Goal: Information Seeking & Learning: Learn about a topic

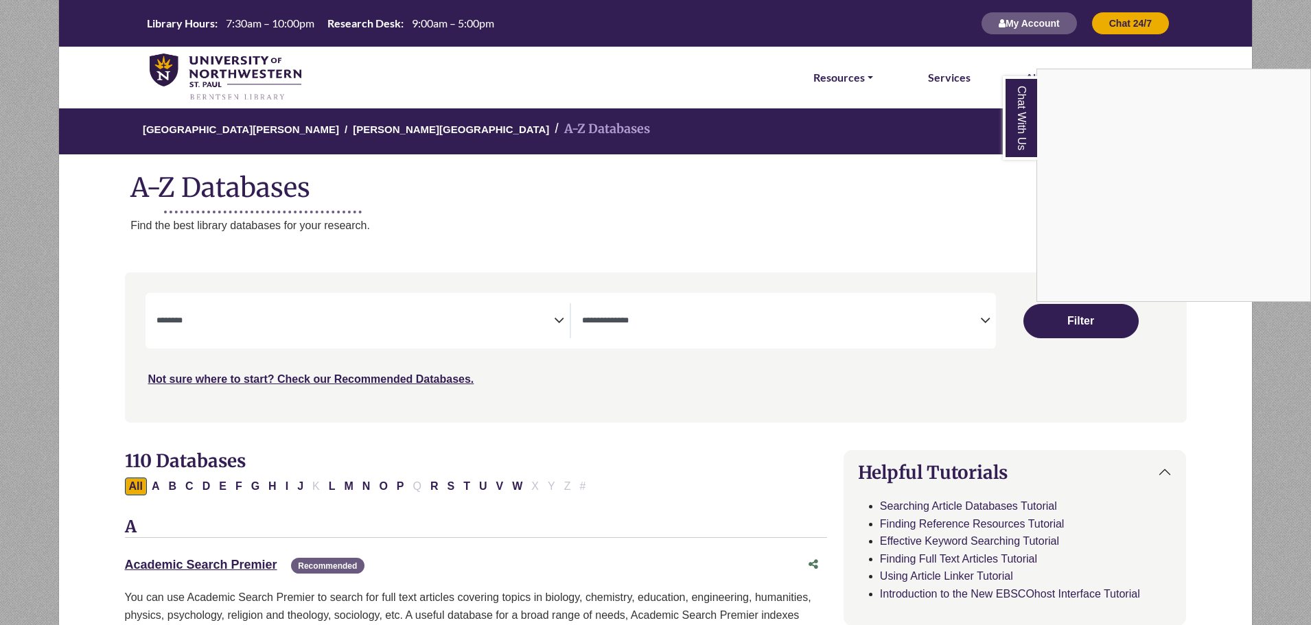
select select "Database Subject Filter"
select select "Database Types Filter"
click at [228, 76] on div "Chat With Us" at bounding box center [655, 312] width 1311 height 625
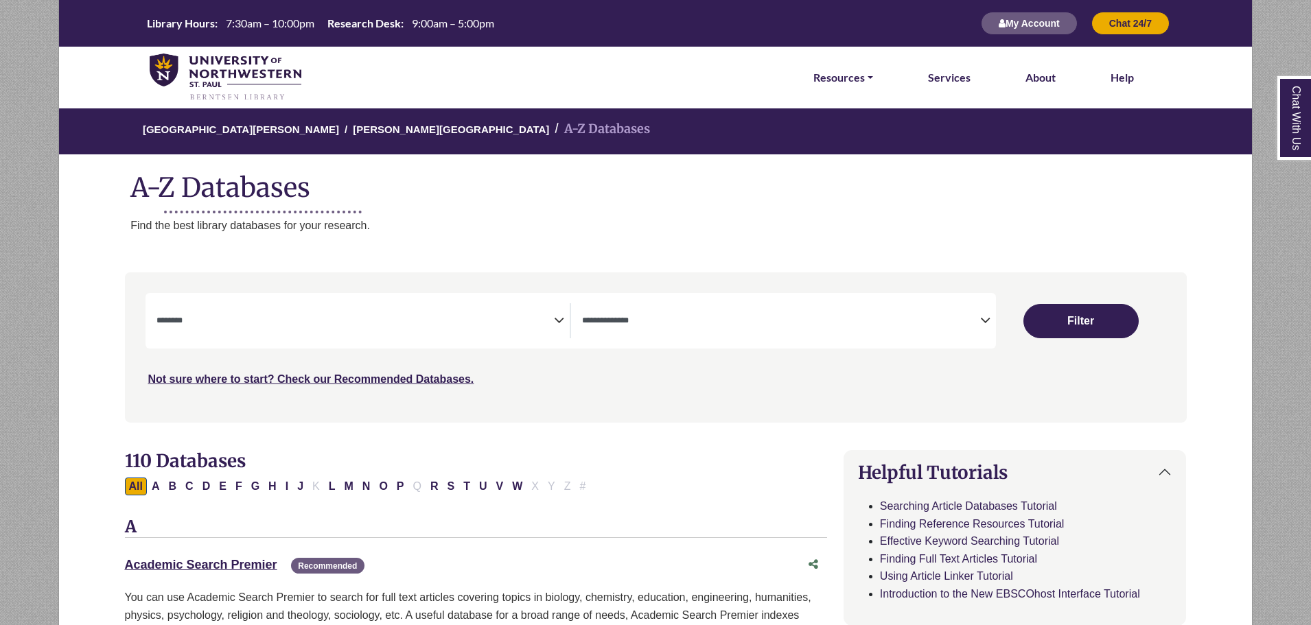
click at [228, 76] on img at bounding box center [226, 78] width 152 height 48
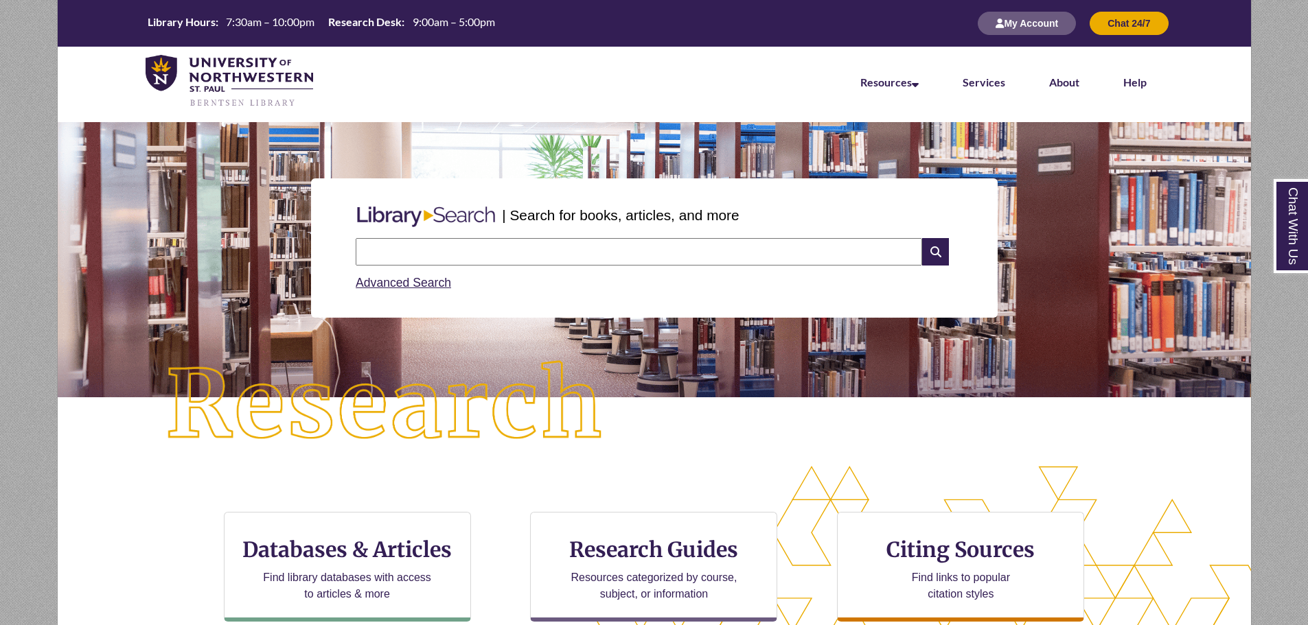
click at [487, 262] on input "text" at bounding box center [639, 251] width 566 height 27
type input "**********"
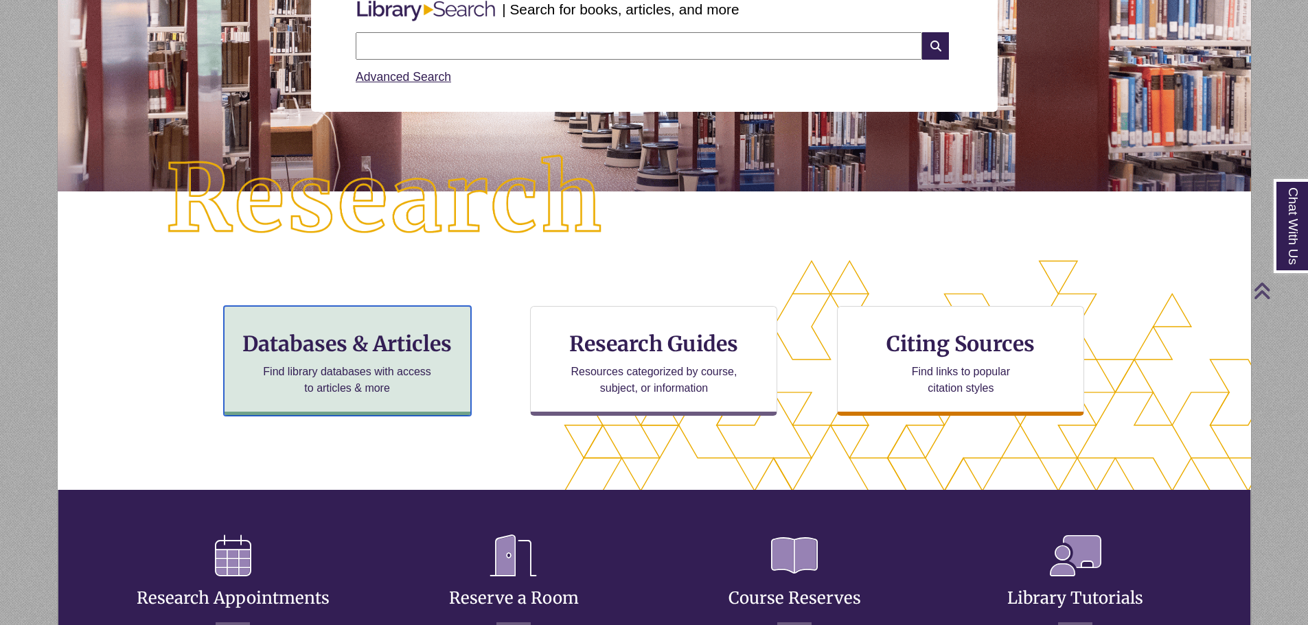
click at [327, 344] on h3 "Databases & Articles" at bounding box center [347, 344] width 224 height 26
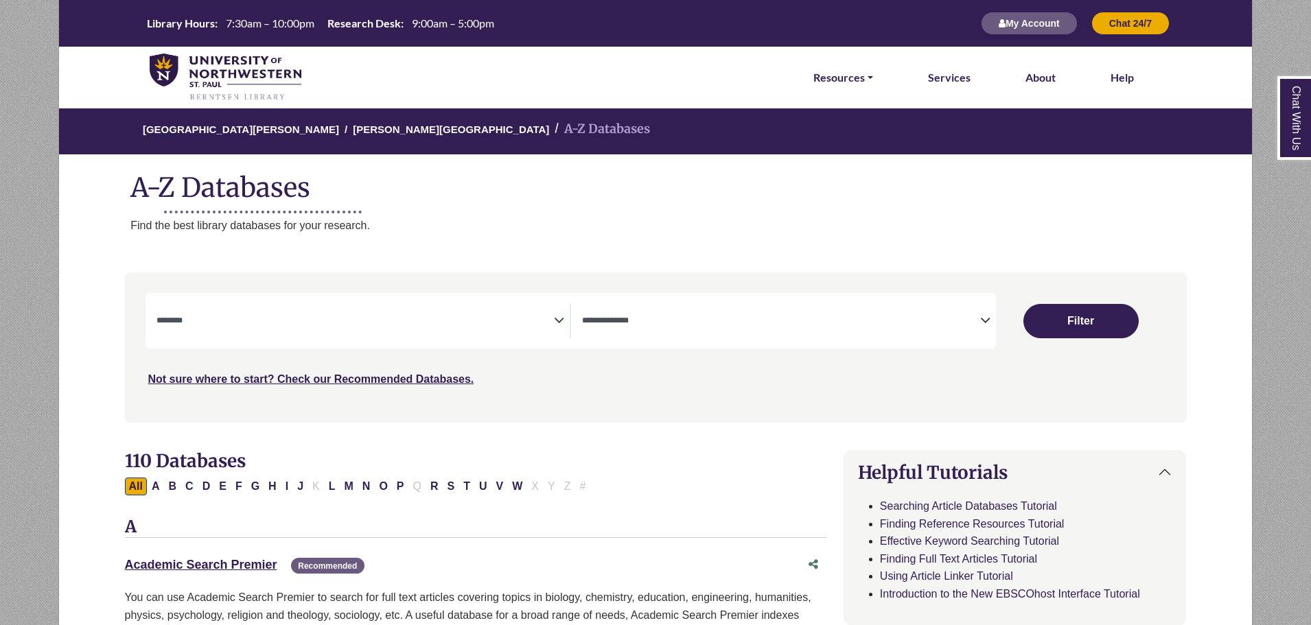
select select "Database Subject Filter"
select select "Database Types Filter"
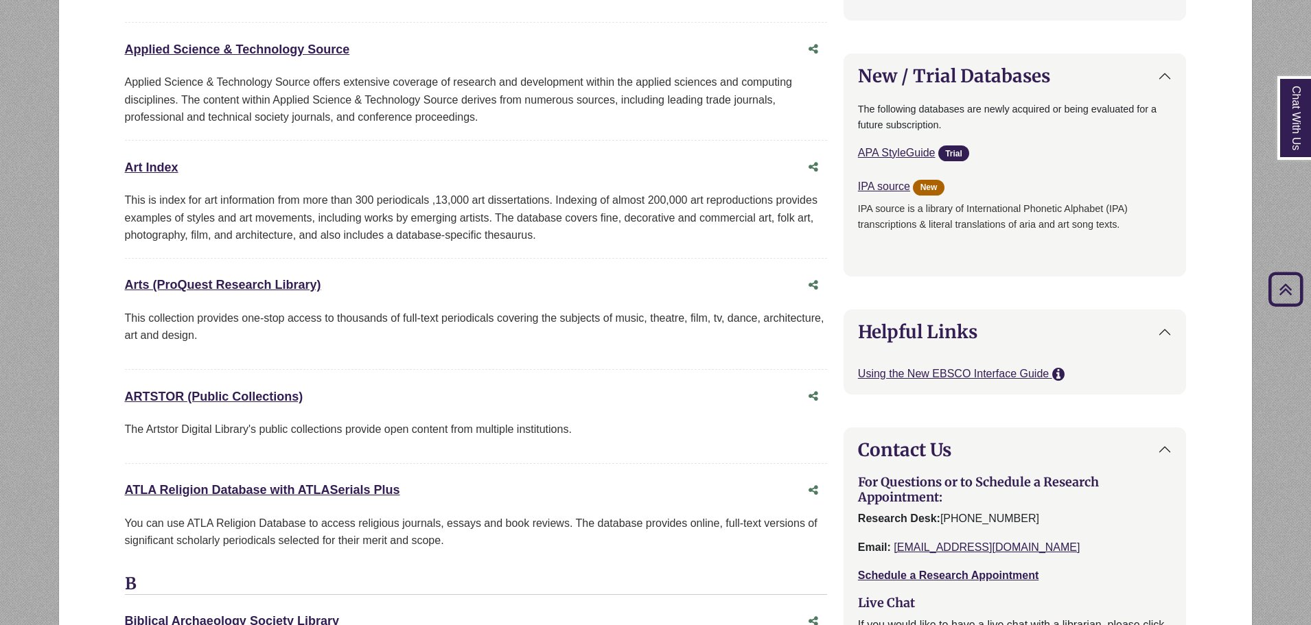
scroll to position [1098, 0]
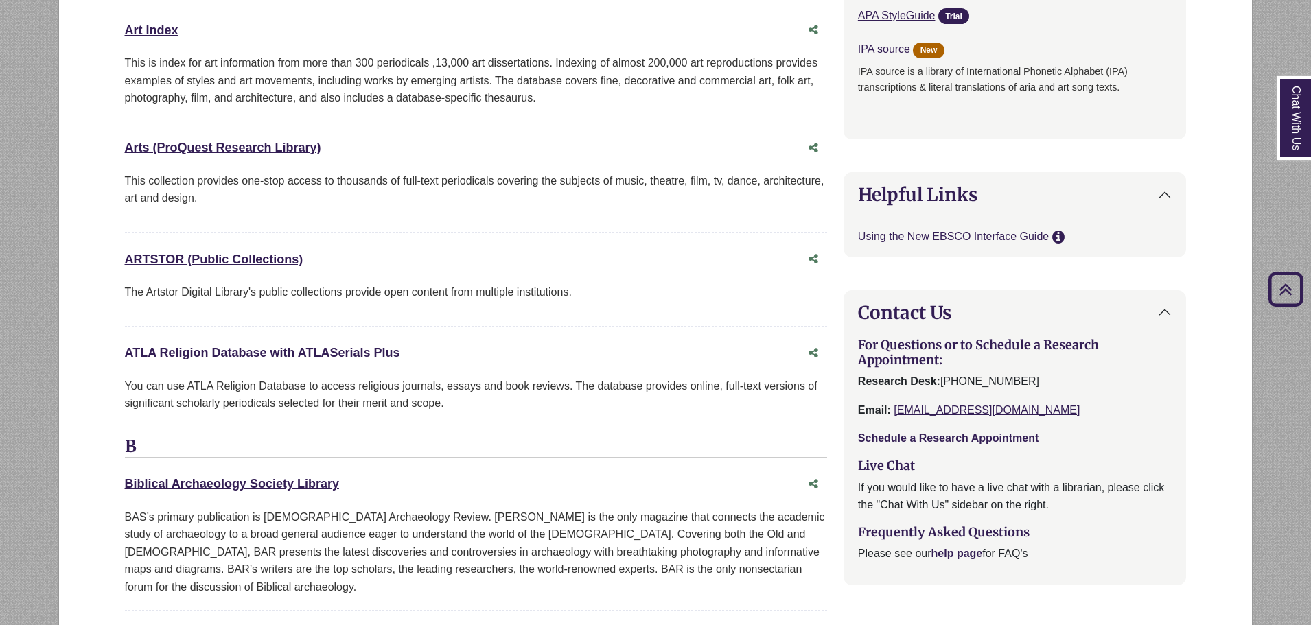
click at [263, 354] on link "ATLA Religion Database with ATLASerials Plus This link opens in a new window" at bounding box center [262, 353] width 275 height 14
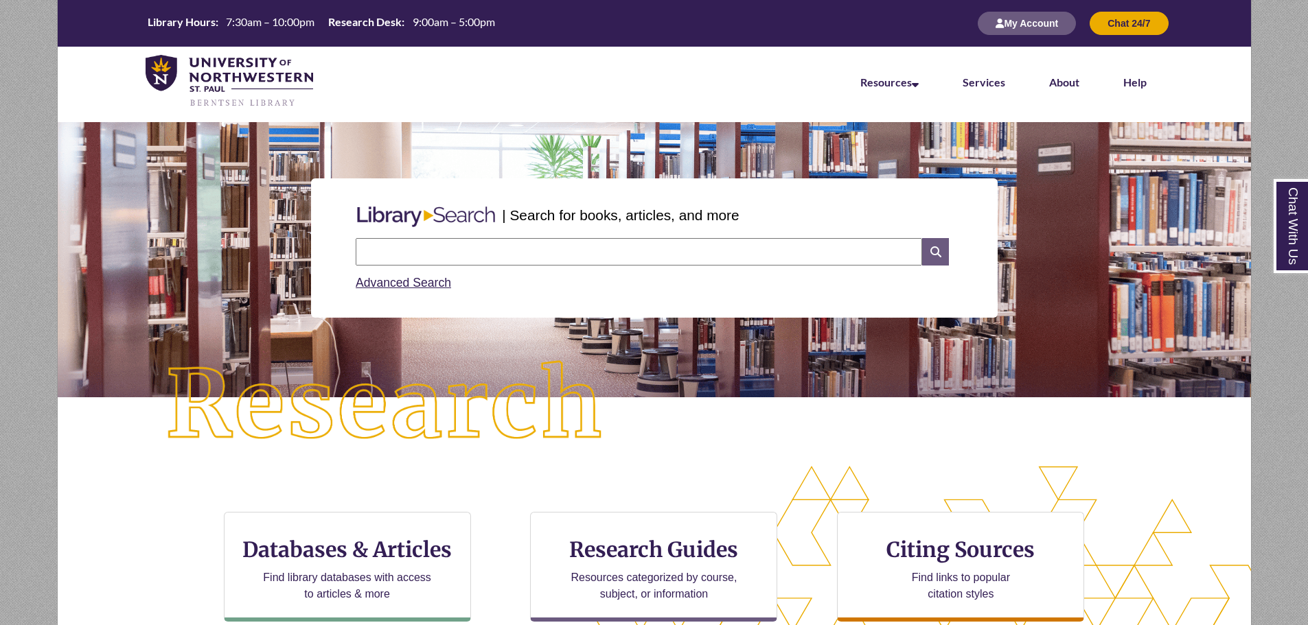
click at [932, 251] on icon at bounding box center [935, 251] width 26 height 27
click at [936, 254] on icon at bounding box center [935, 251] width 26 height 27
